Goal: Task Accomplishment & Management: Manage account settings

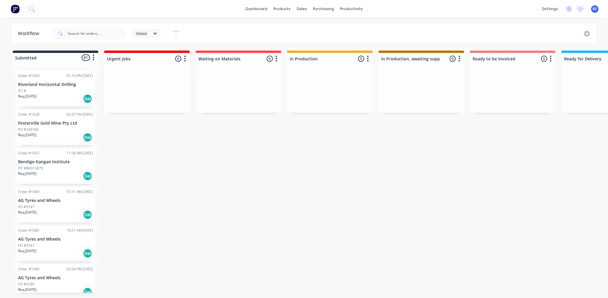
scroll to position [0, 382]
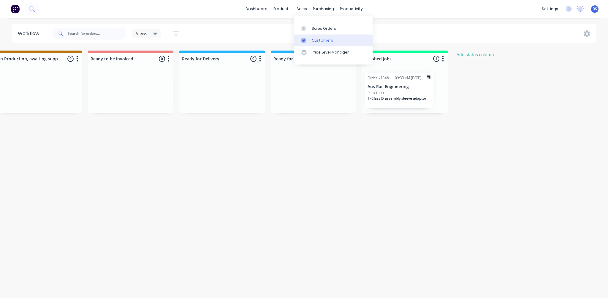
click at [323, 35] on link "Customers" at bounding box center [333, 40] width 79 height 12
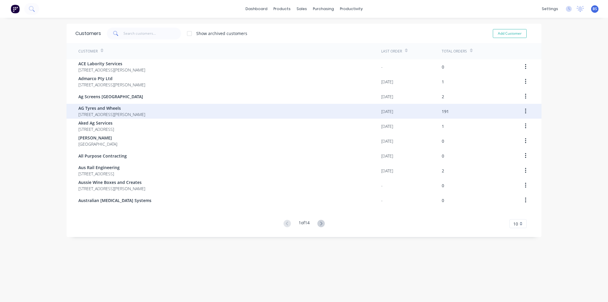
click at [125, 115] on span "[STREET_ADDRESS][PERSON_NAME]" at bounding box center [111, 114] width 67 height 6
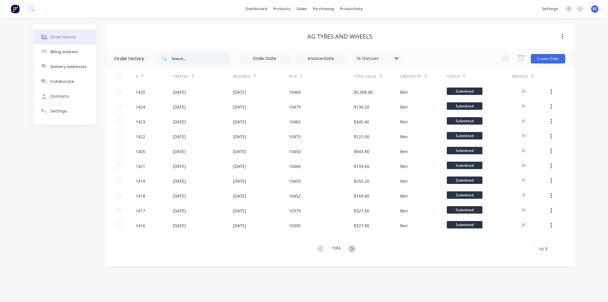
click at [184, 58] on input "text" at bounding box center [201, 59] width 59 height 12
click at [185, 61] on input "text" at bounding box center [201, 59] width 59 height 12
type input "10366"
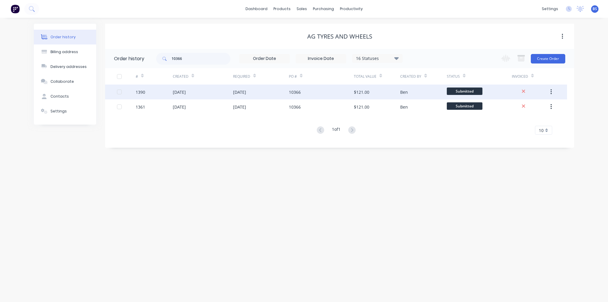
drag, startPoint x: 208, startPoint y: 107, endPoint x: 179, endPoint y: 91, distance: 32.3
click at [179, 91] on div "[DATE]" at bounding box center [179, 92] width 13 height 6
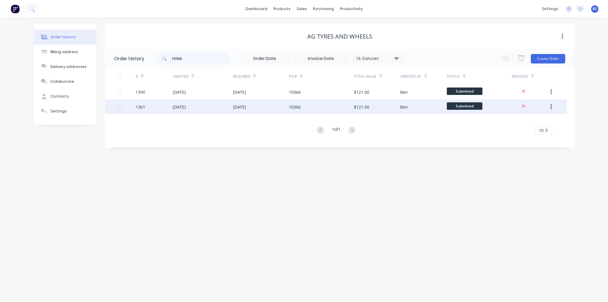
click at [186, 110] on div "[DATE]" at bounding box center [179, 107] width 13 height 6
drag, startPoint x: 326, startPoint y: 107, endPoint x: 551, endPoint y: 109, distance: 224.9
click at [551, 109] on icon "button" at bounding box center [551, 107] width 1 height 7
click at [547, 120] on div "Archive" at bounding box center [530, 122] width 46 height 9
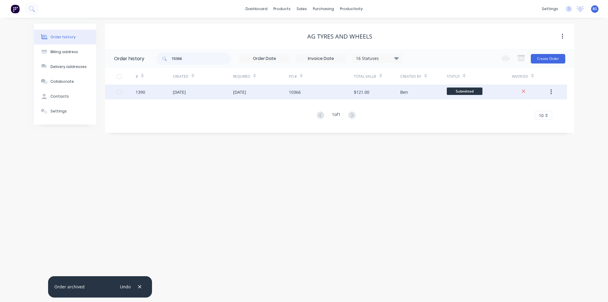
click at [213, 93] on div "[DATE]" at bounding box center [203, 92] width 60 height 15
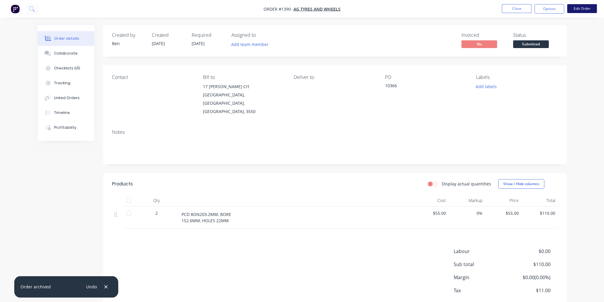
click at [589, 6] on button "Edit Order" at bounding box center [582, 8] width 30 height 9
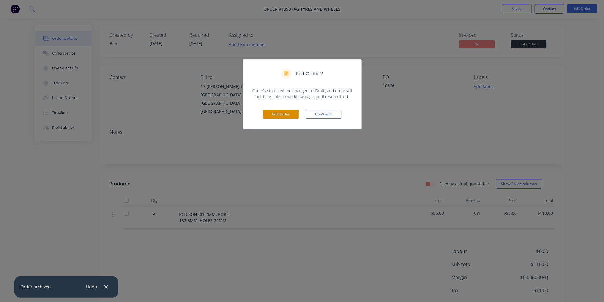
click at [287, 116] on button "Edit Order" at bounding box center [281, 114] width 36 height 9
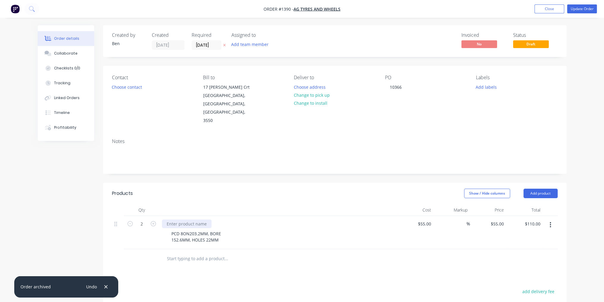
click at [193, 220] on div at bounding box center [187, 224] width 50 height 9
click at [387, 251] on div at bounding box center [335, 259] width 446 height 19
click at [581, 11] on button "Update Order" at bounding box center [582, 8] width 30 height 9
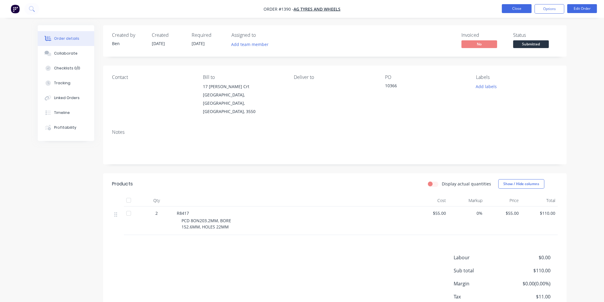
click at [523, 7] on button "Close" at bounding box center [517, 8] width 30 height 9
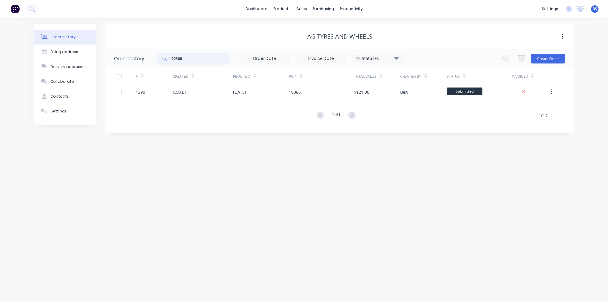
drag, startPoint x: 184, startPoint y: 60, endPoint x: 141, endPoint y: 58, distance: 43.1
click at [141, 58] on header "Order history 10366 16 Statuses Invoice Status Invoiced Not Invoiced Partial Or…" at bounding box center [339, 58] width 469 height 19
type input "8417"
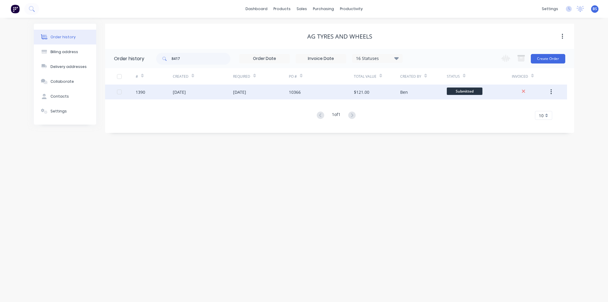
click at [199, 94] on div "[DATE]" at bounding box center [203, 92] width 60 height 15
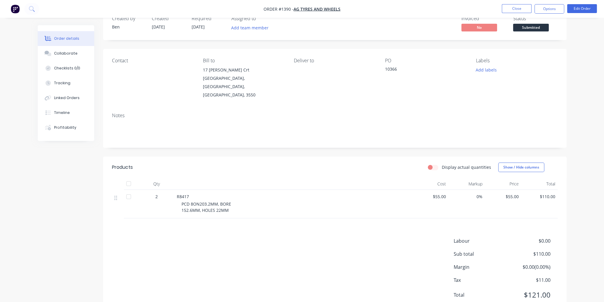
scroll to position [24, 0]
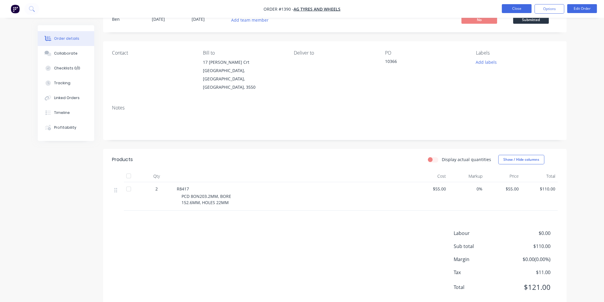
click at [517, 10] on button "Close" at bounding box center [517, 8] width 30 height 9
